Goal: Use online tool/utility

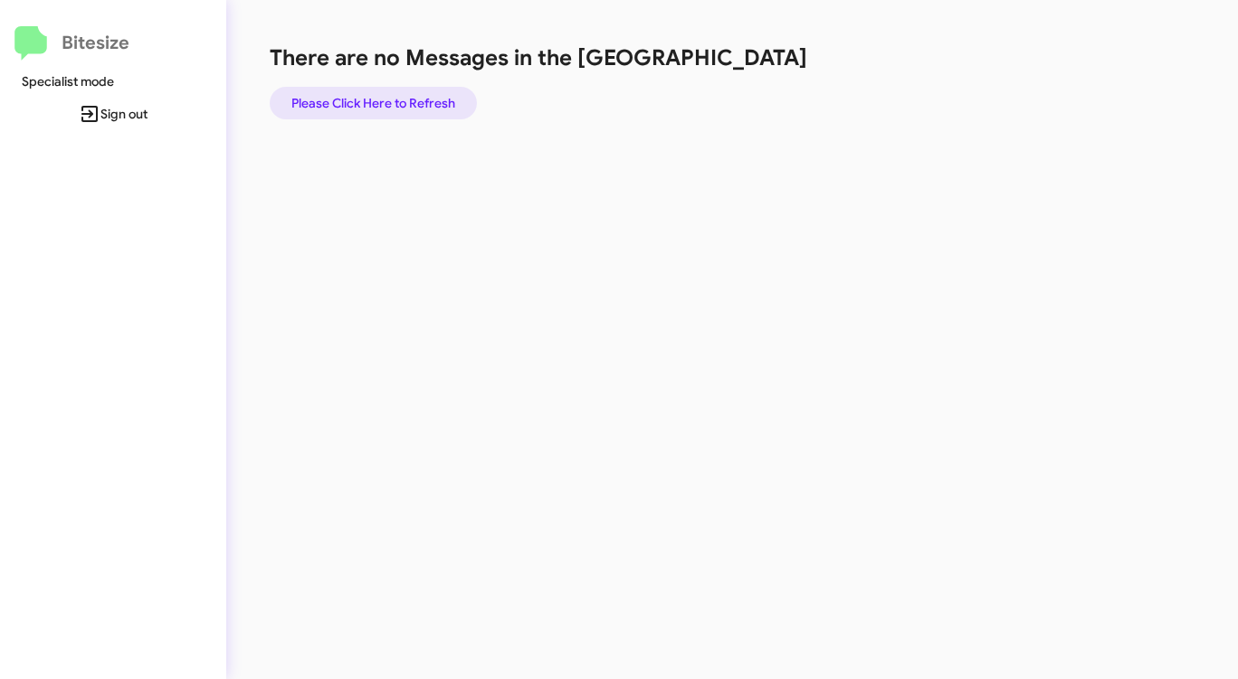
click at [403, 106] on span "Please Click Here to Refresh" at bounding box center [373, 103] width 164 height 33
click at [418, 95] on span "Please Click Here to Refresh" at bounding box center [373, 103] width 164 height 33
click at [366, 94] on span "Please Click Here to Refresh" at bounding box center [373, 103] width 164 height 33
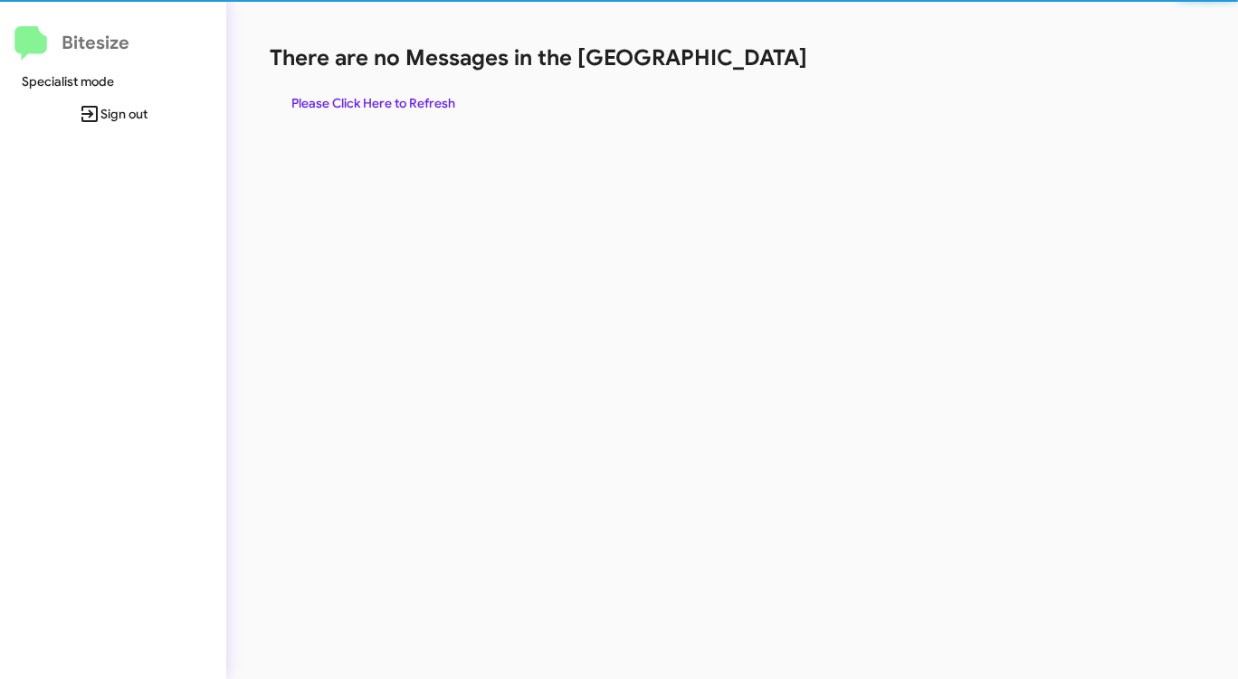
click at [366, 94] on span "Please Click Here to Refresh" at bounding box center [373, 103] width 164 height 33
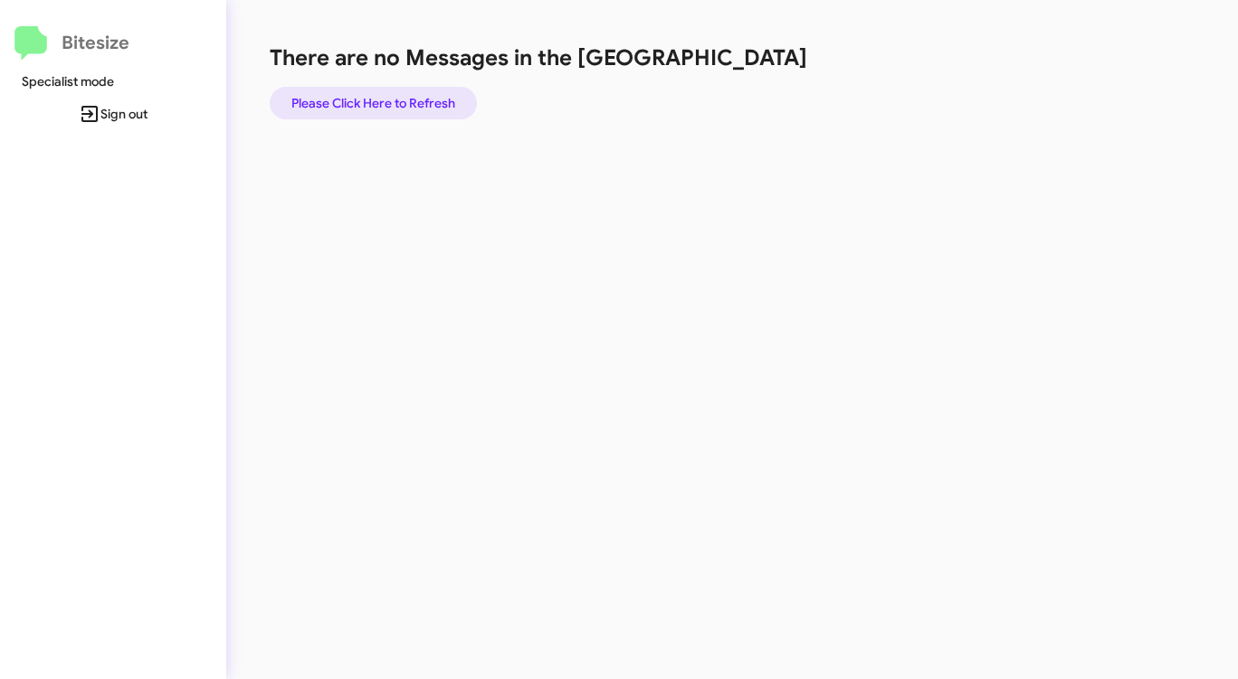
click at [383, 104] on span "Please Click Here to Refresh" at bounding box center [373, 103] width 164 height 33
